Goal: Check status: Check status

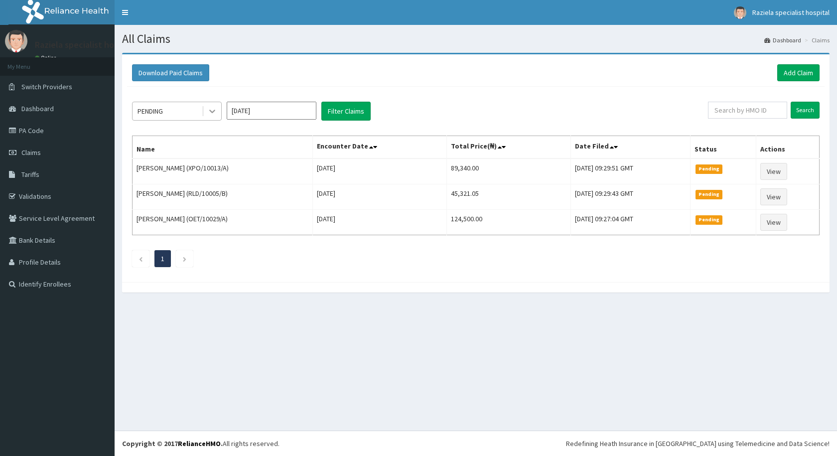
click at [216, 112] on icon at bounding box center [212, 111] width 10 height 10
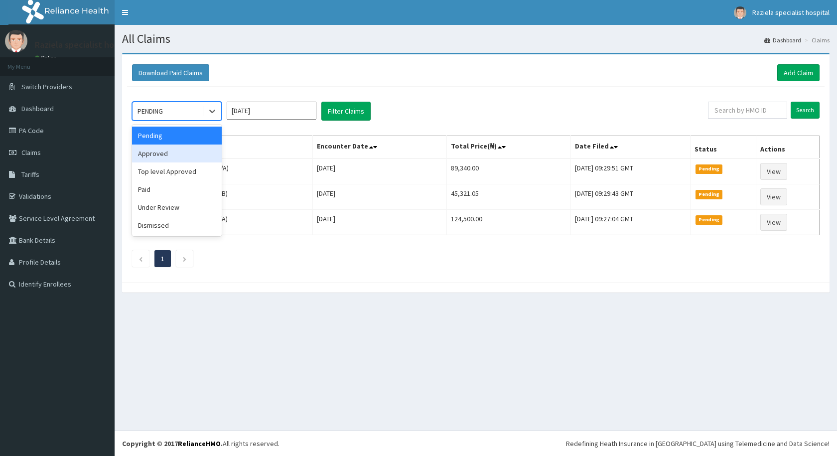
click at [210, 152] on div "Approved" at bounding box center [177, 153] width 90 height 18
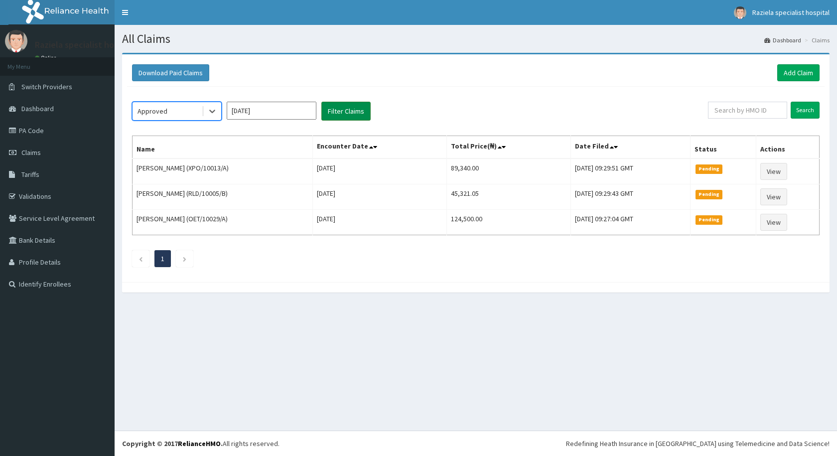
click at [337, 113] on button "Filter Claims" at bounding box center [345, 111] width 49 height 19
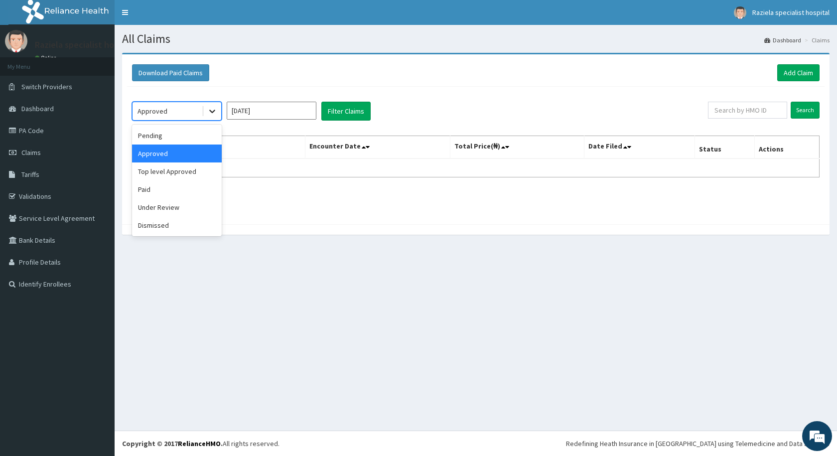
click at [209, 110] on icon at bounding box center [212, 111] width 10 height 10
click at [171, 189] on div "Paid" at bounding box center [177, 189] width 90 height 18
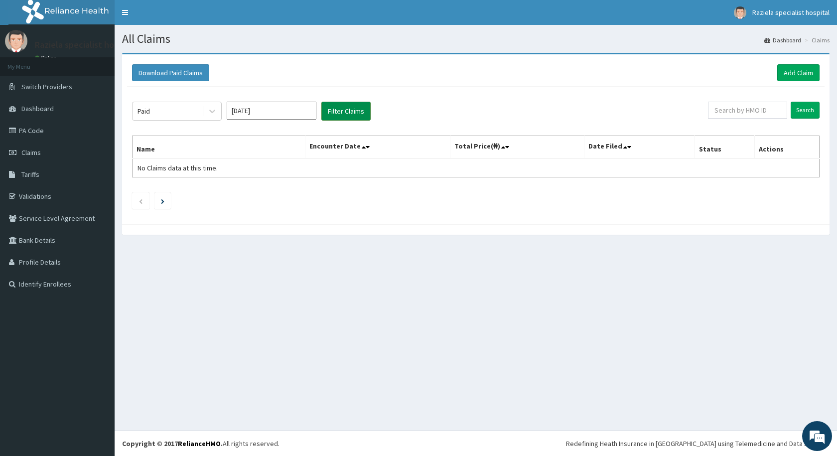
click at [329, 114] on button "Filter Claims" at bounding box center [345, 111] width 49 height 19
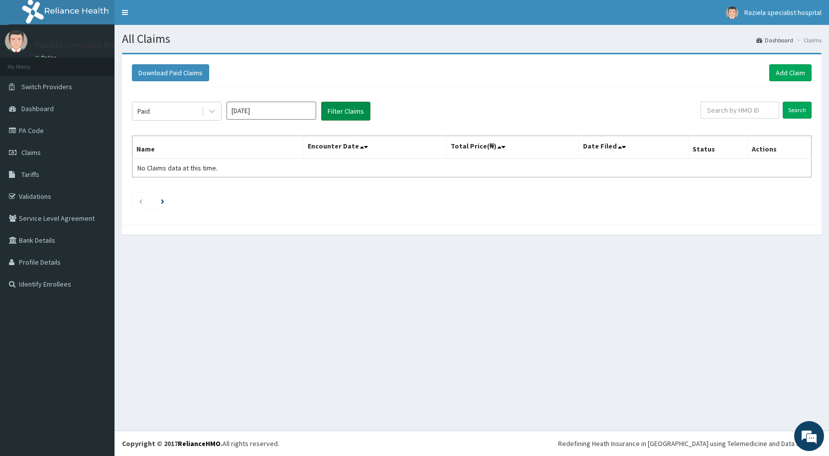
click at [329, 114] on button "Filter Claims" at bounding box center [345, 111] width 49 height 19
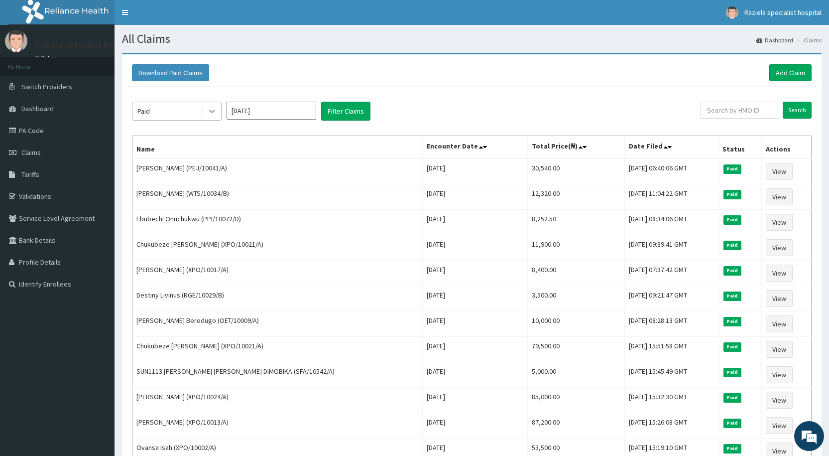
click at [209, 108] on icon at bounding box center [212, 111] width 10 height 10
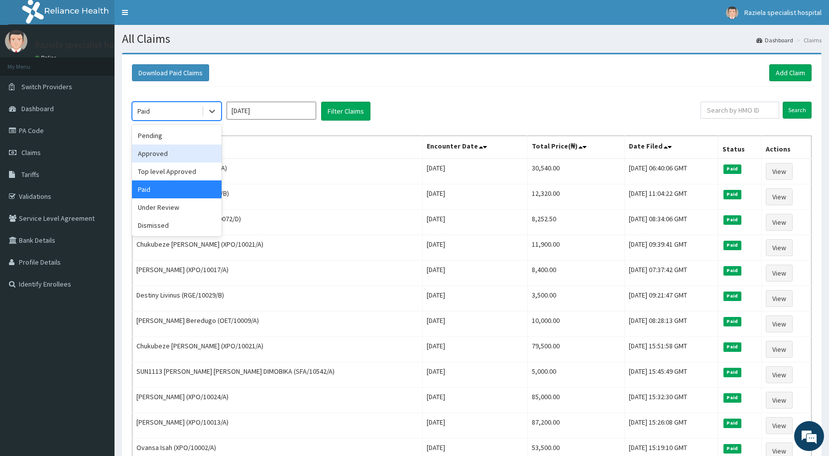
click at [178, 147] on div "Approved" at bounding box center [177, 153] width 90 height 18
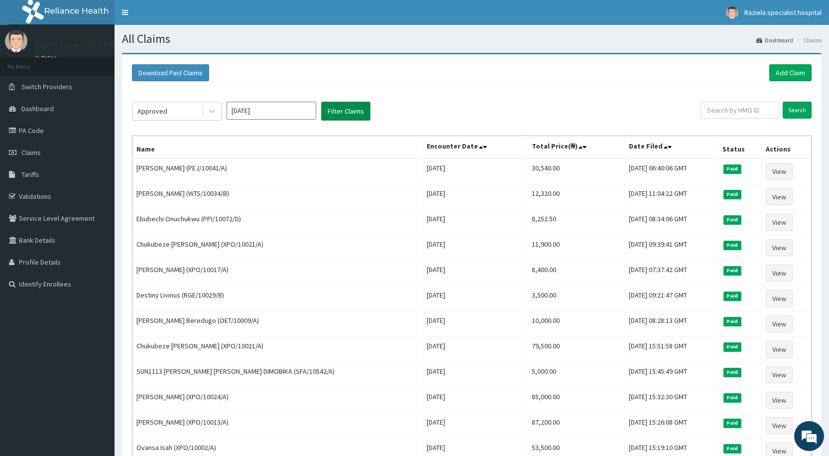
click at [331, 115] on button "Filter Claims" at bounding box center [345, 111] width 49 height 19
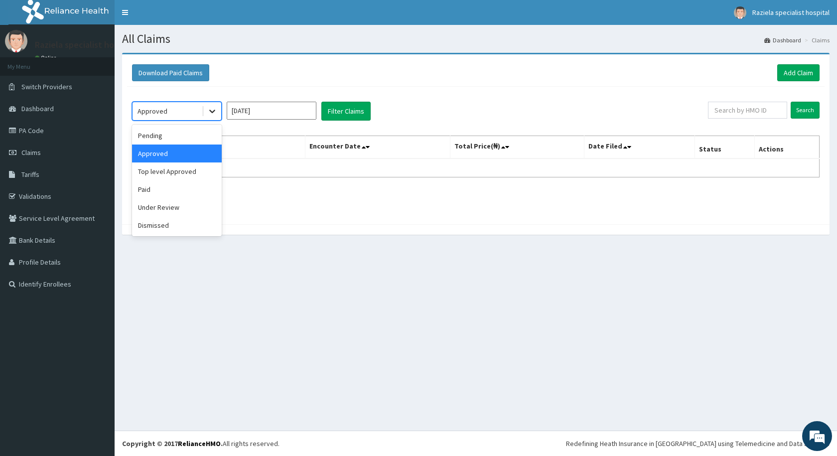
click at [212, 114] on icon at bounding box center [212, 111] width 10 height 10
drag, startPoint x: 193, startPoint y: 157, endPoint x: 201, endPoint y: 151, distance: 10.0
click at [192, 157] on div "Approved" at bounding box center [177, 153] width 90 height 18
click at [210, 111] on icon at bounding box center [212, 111] width 6 height 3
drag, startPoint x: 185, startPoint y: 157, endPoint x: 237, endPoint y: 128, distance: 59.3
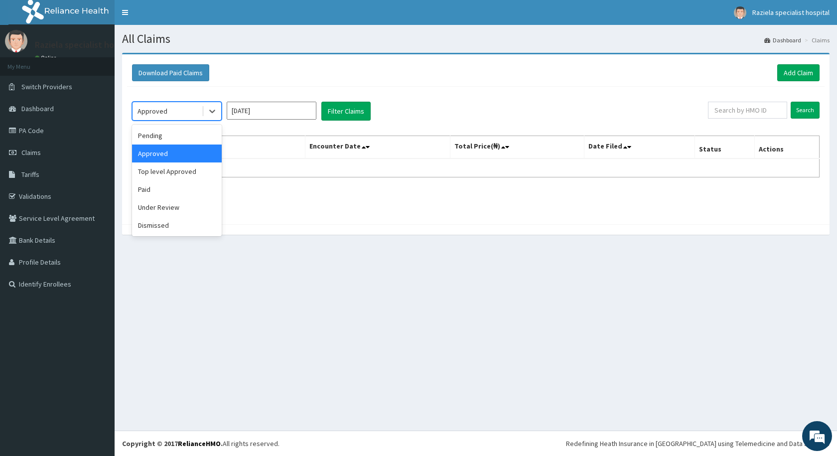
click at [186, 156] on div "Approved" at bounding box center [177, 153] width 90 height 18
click at [258, 116] on input "[DATE]" at bounding box center [272, 111] width 90 height 18
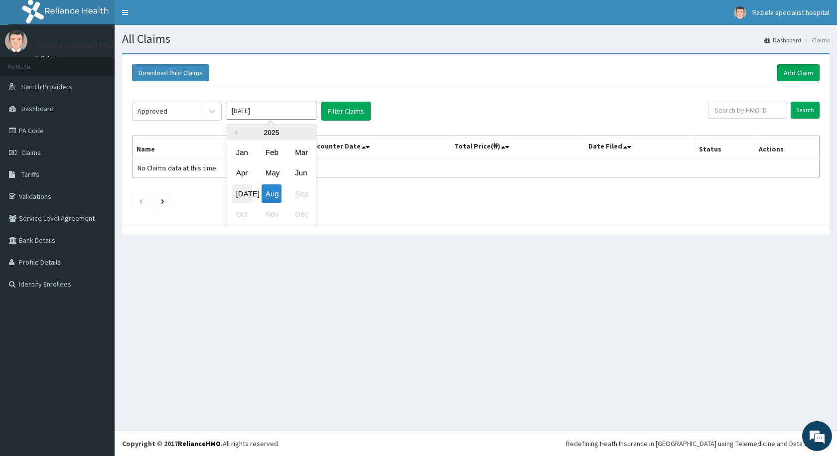
click at [238, 191] on div "[DATE]" at bounding box center [242, 193] width 20 height 18
click at [333, 115] on button "Filter Claims" at bounding box center [345, 111] width 49 height 19
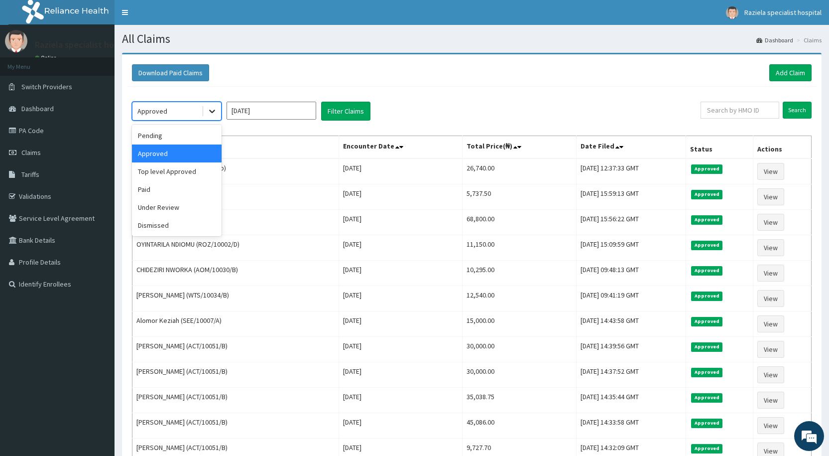
click at [206, 110] on div at bounding box center [212, 111] width 18 height 18
click at [209, 172] on div "Top level Approved" at bounding box center [177, 171] width 90 height 18
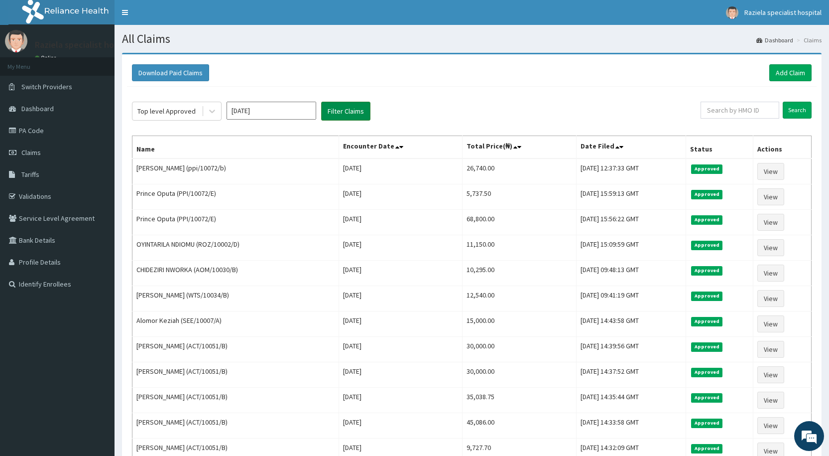
click at [344, 113] on button "Filter Claims" at bounding box center [345, 111] width 49 height 19
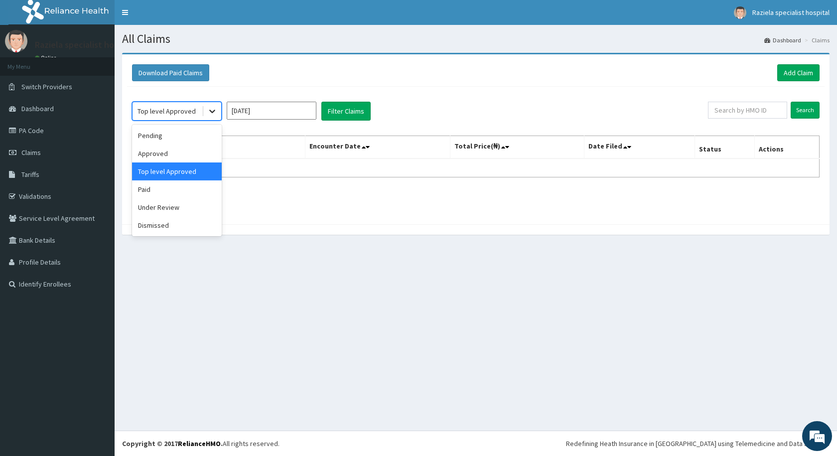
click at [208, 113] on icon at bounding box center [212, 111] width 10 height 10
click at [181, 138] on div "Pending" at bounding box center [177, 136] width 90 height 18
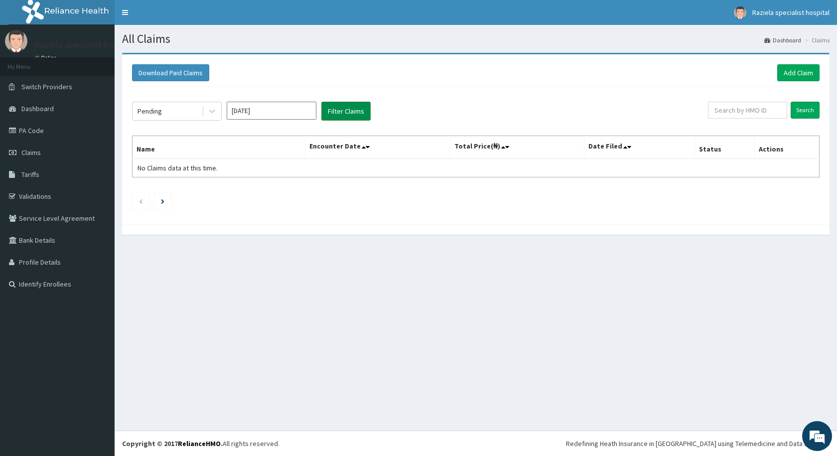
click at [338, 108] on button "Filter Claims" at bounding box center [345, 111] width 49 height 19
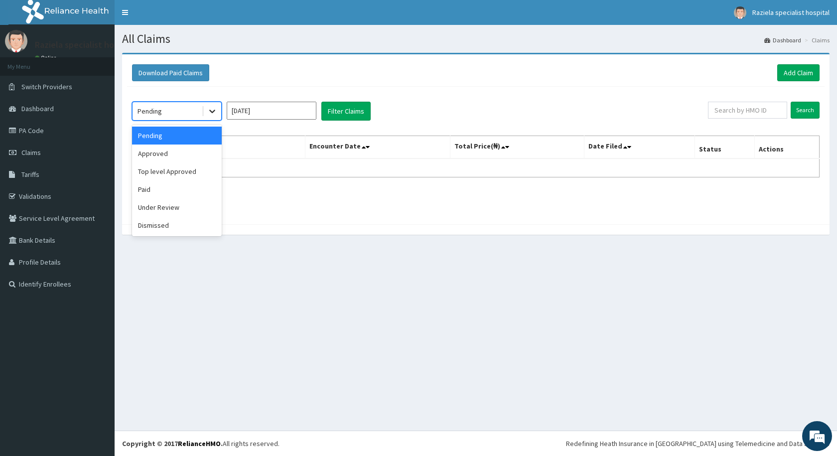
click at [211, 111] on icon at bounding box center [212, 111] width 10 height 10
click at [172, 156] on div "Approved" at bounding box center [177, 153] width 90 height 18
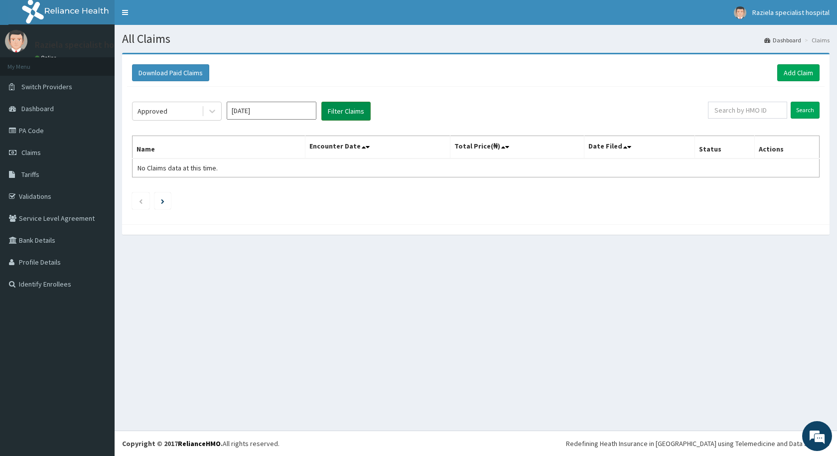
click at [334, 116] on button "Filter Claims" at bounding box center [345, 111] width 49 height 19
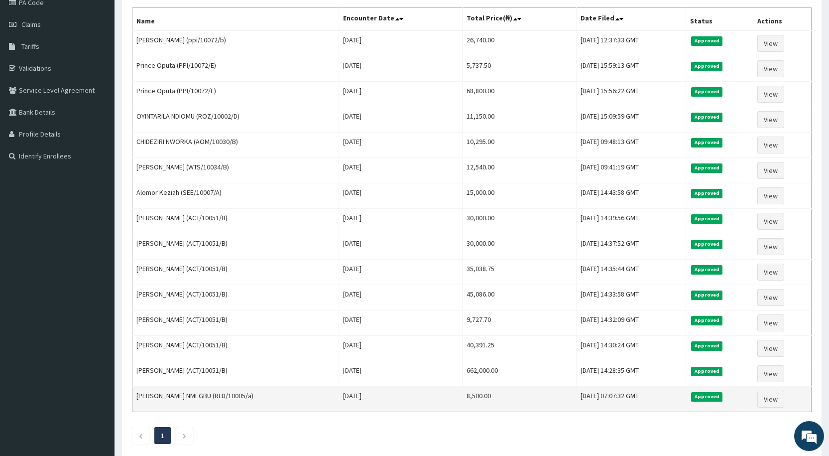
scroll to position [35, 0]
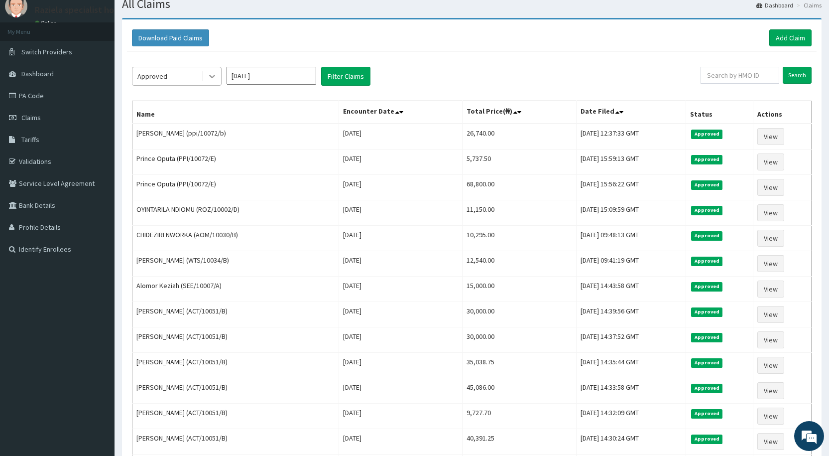
click at [210, 71] on div at bounding box center [212, 76] width 18 height 18
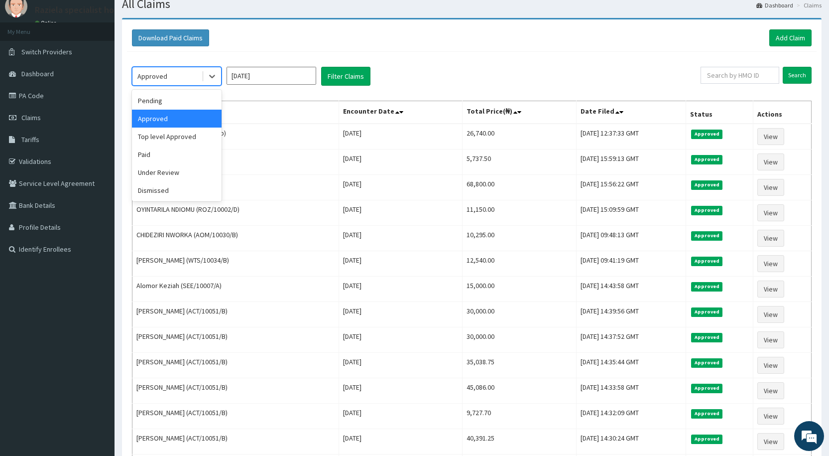
click at [196, 119] on div "Approved" at bounding box center [177, 119] width 90 height 18
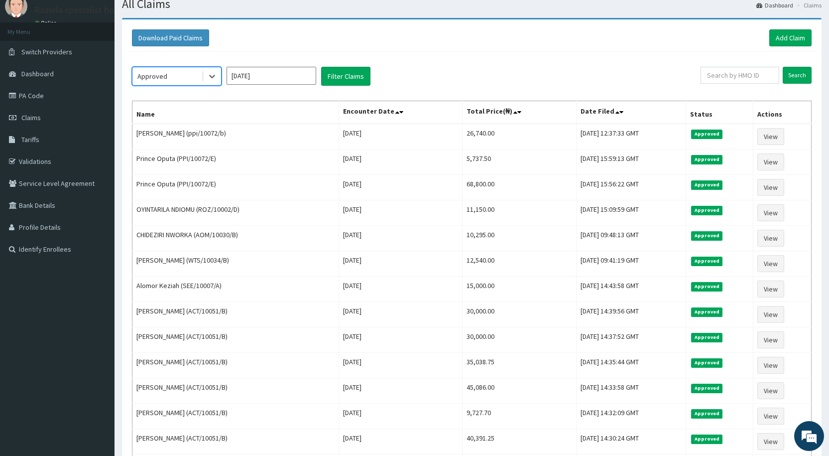
click at [285, 75] on input "[DATE]" at bounding box center [272, 76] width 90 height 18
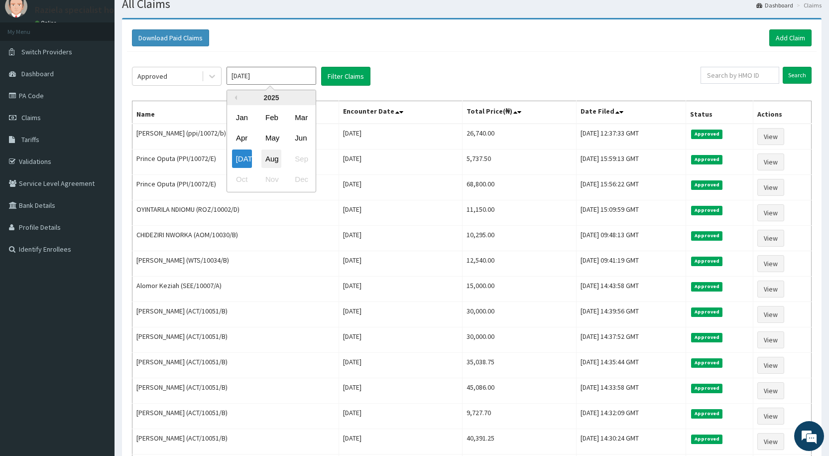
click at [281, 162] on div "Aug" at bounding box center [271, 158] width 20 height 18
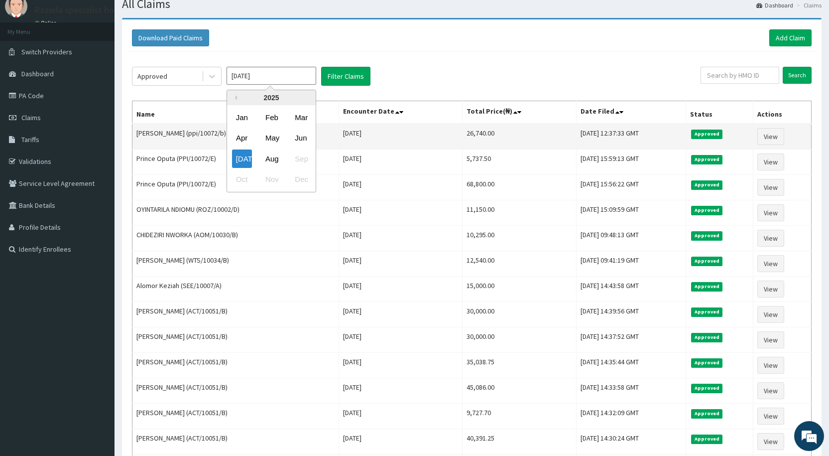
type input "[DATE]"
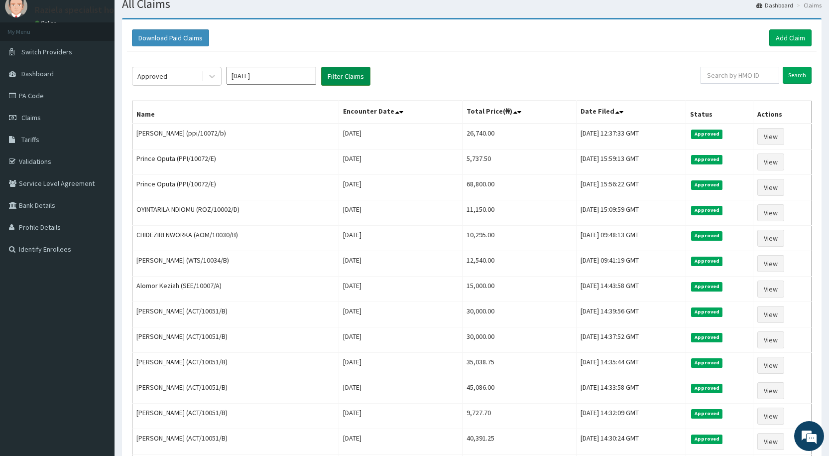
click at [357, 82] on button "Filter Claims" at bounding box center [345, 76] width 49 height 19
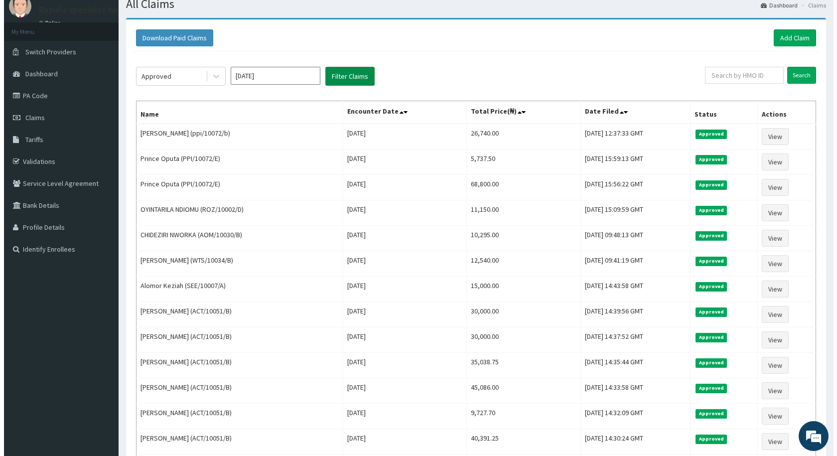
scroll to position [0, 0]
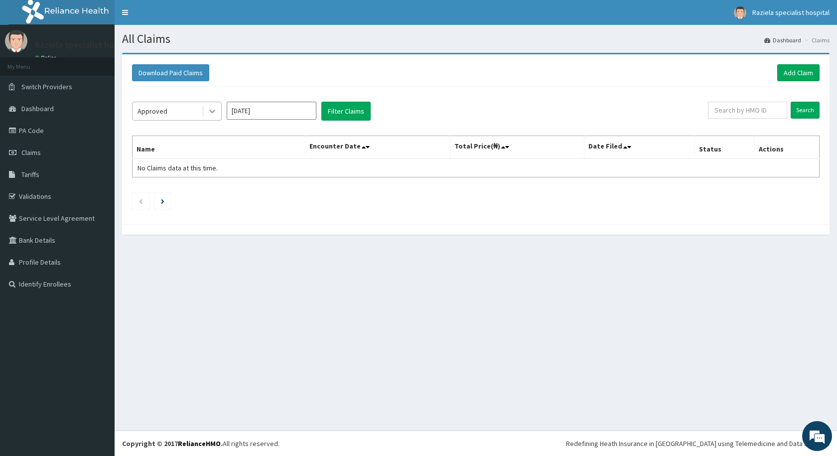
click at [212, 111] on icon at bounding box center [212, 111] width 10 height 10
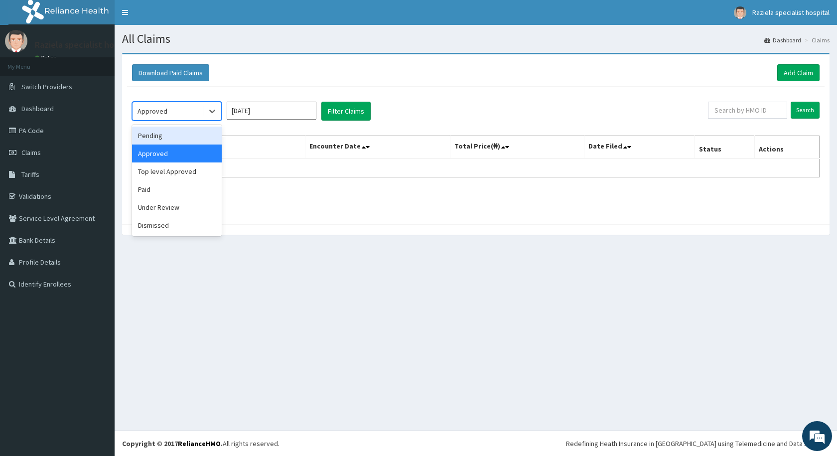
click at [179, 136] on div "Pending" at bounding box center [177, 136] width 90 height 18
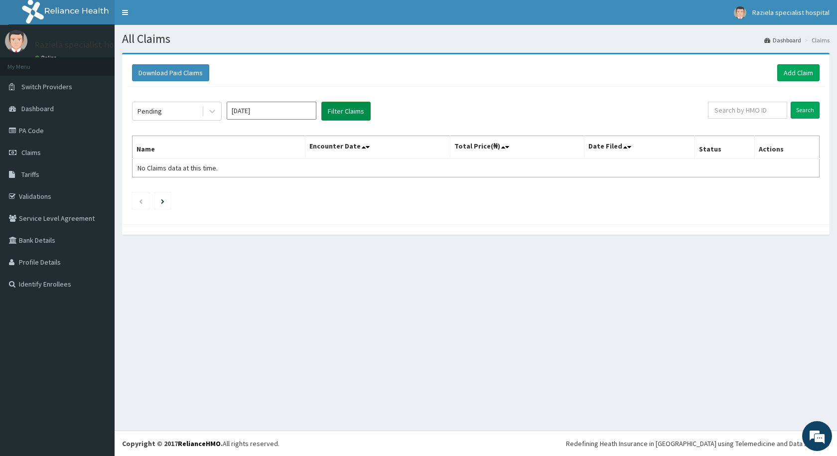
click at [333, 110] on button "Filter Claims" at bounding box center [345, 111] width 49 height 19
